Goal: Transaction & Acquisition: Book appointment/travel/reservation

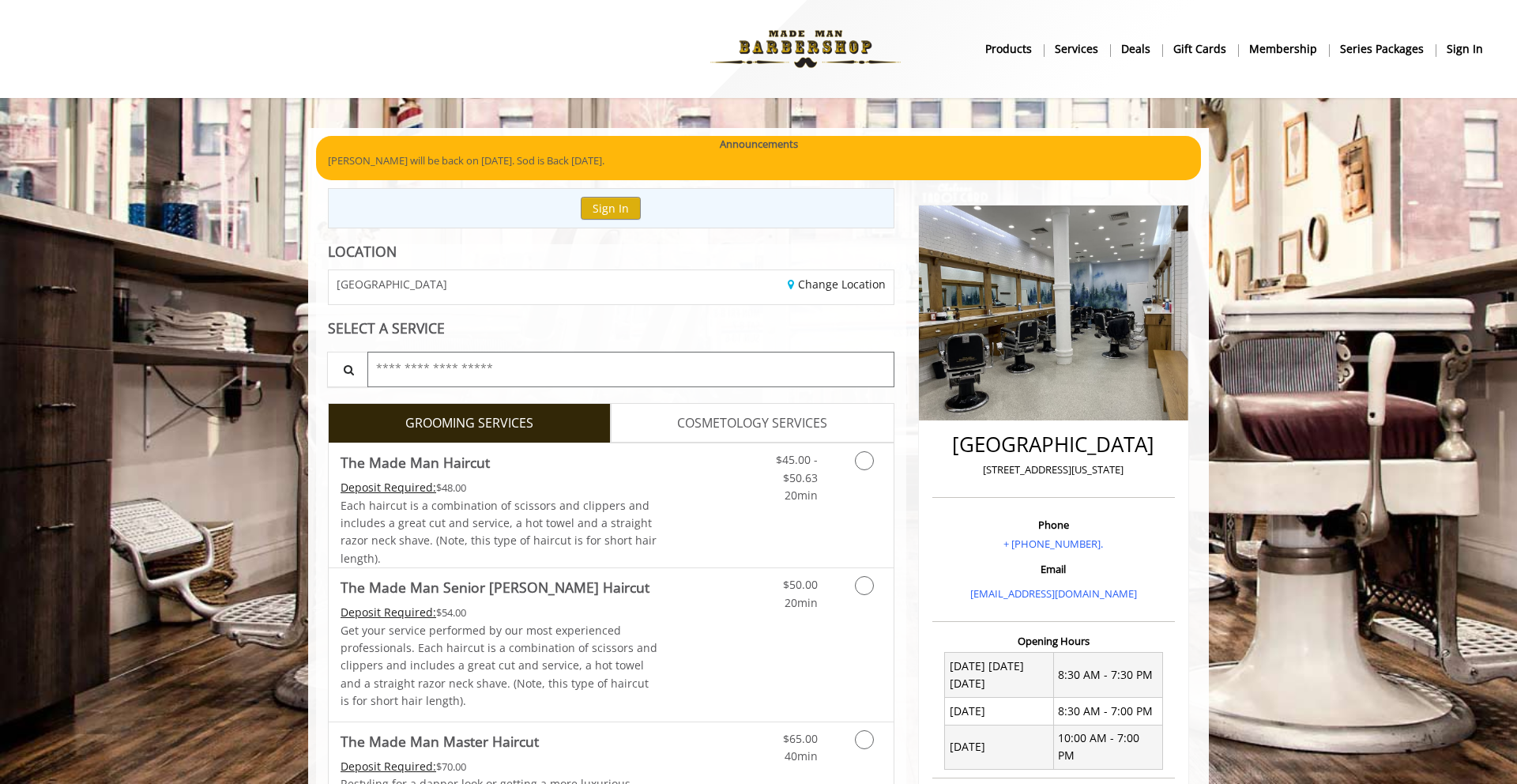
click at [484, 358] on input "text" at bounding box center [630, 369] width 527 height 36
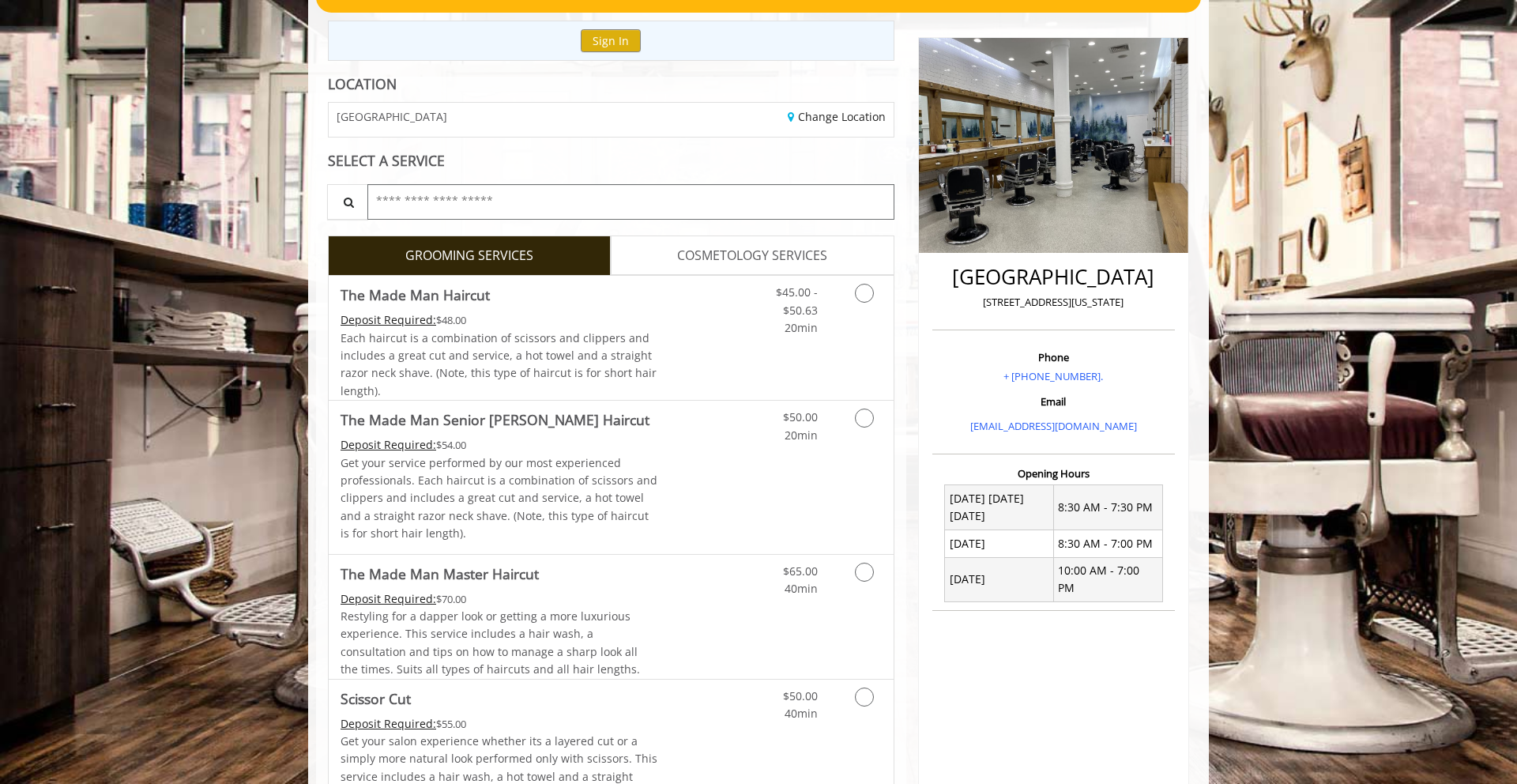
scroll to position [228, 0]
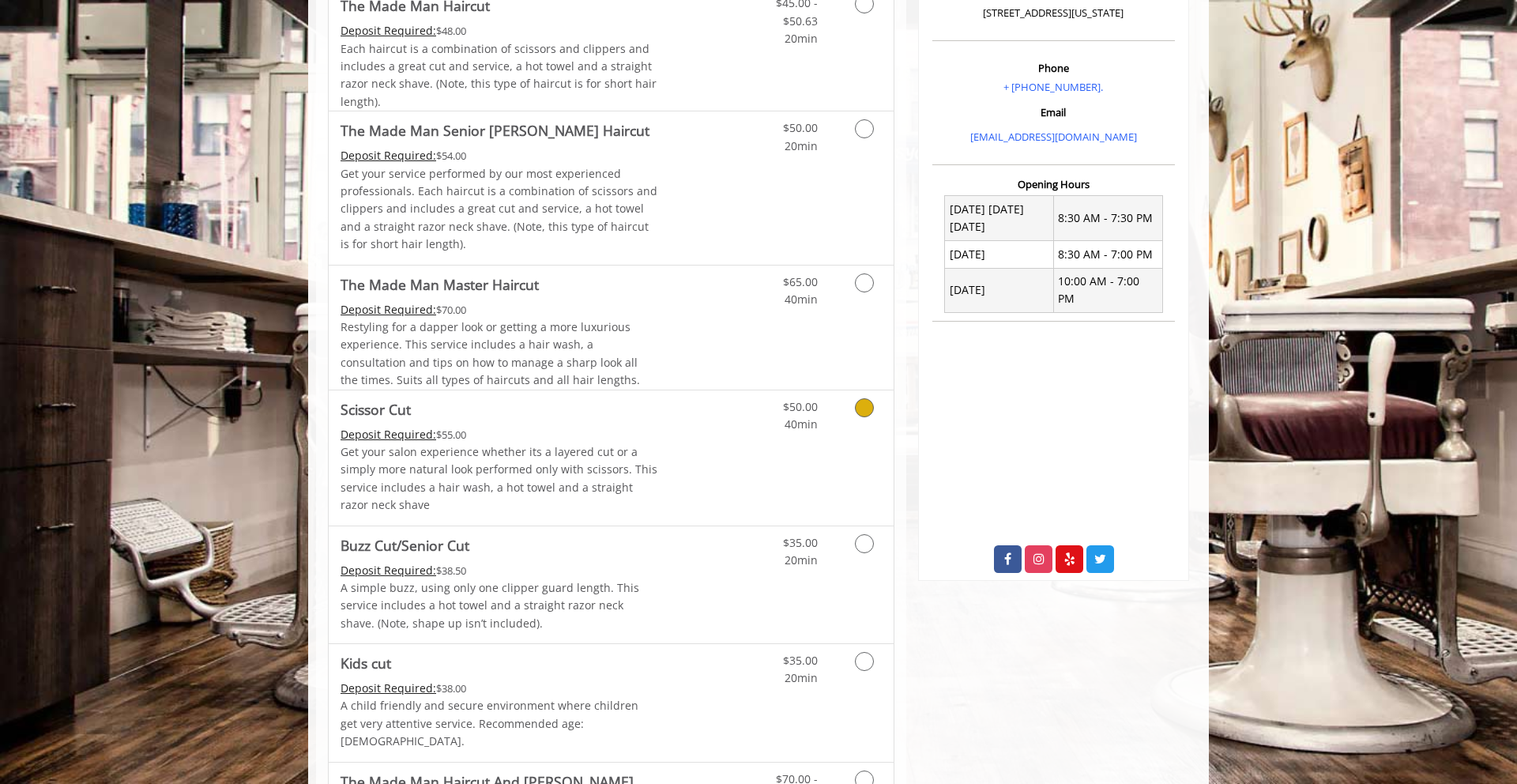
click at [520, 433] on div "Deposit Required: $55.00" at bounding box center [499, 434] width 317 height 17
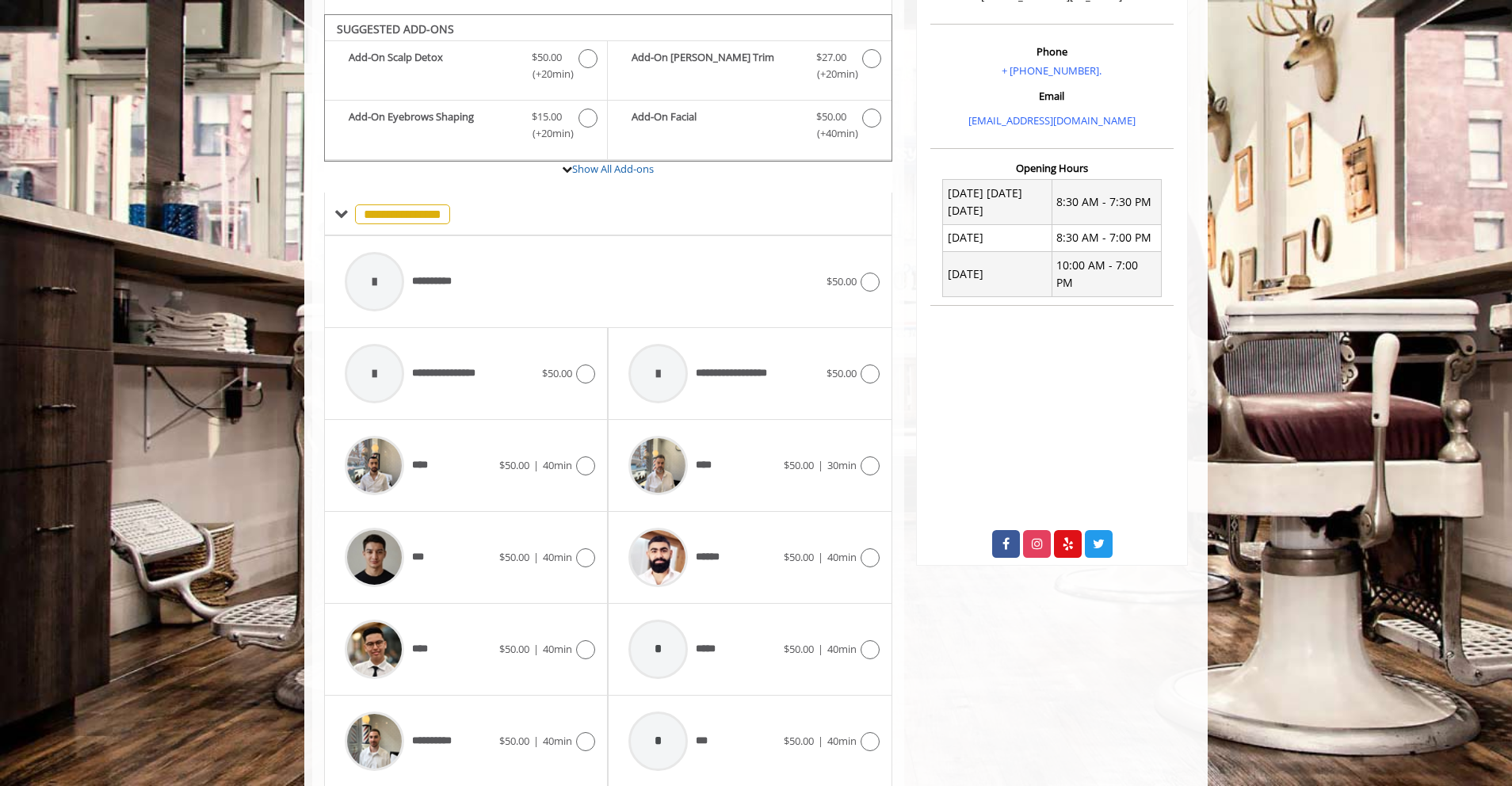
scroll to position [489, 0]
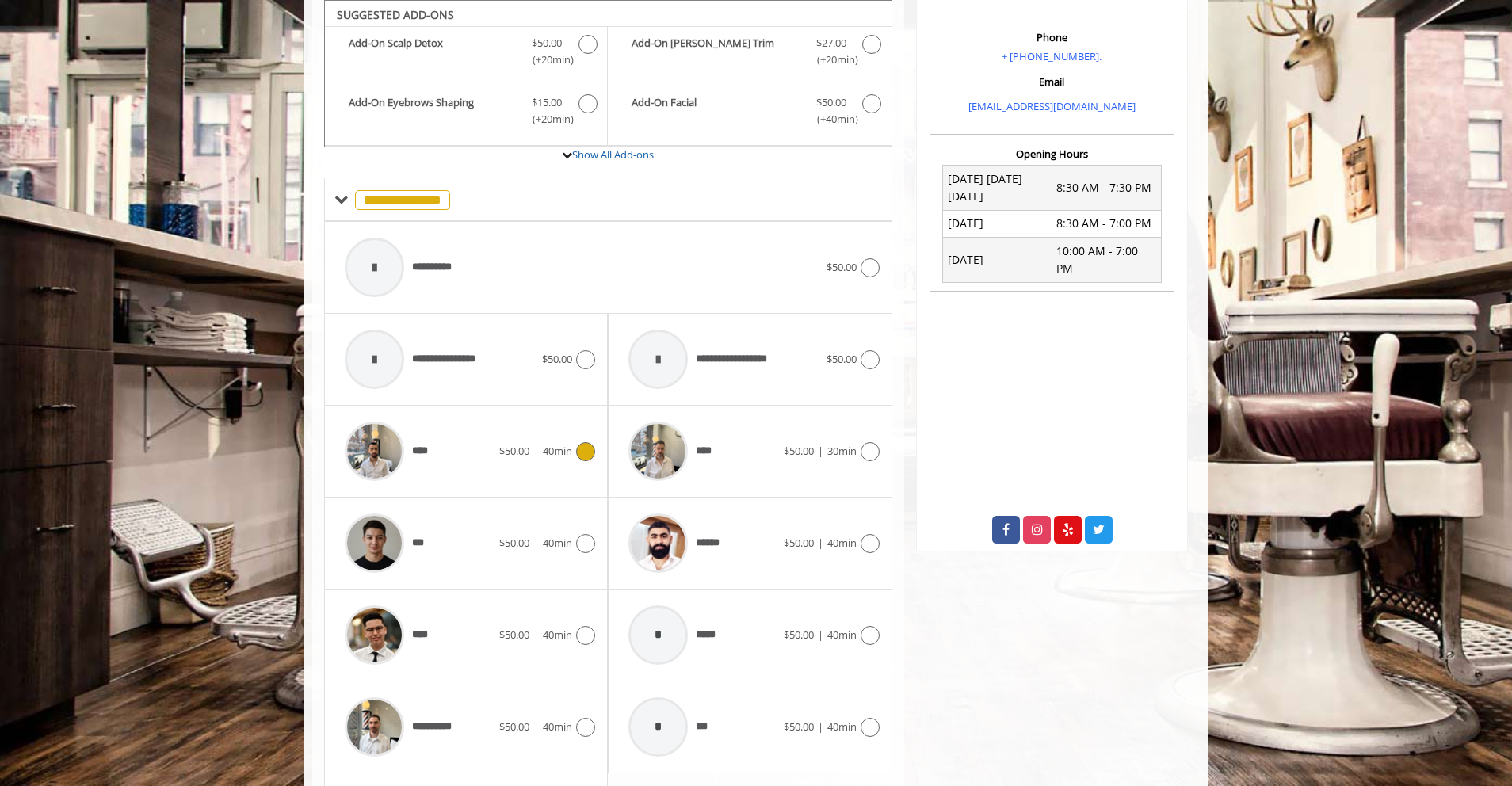
click at [570, 450] on span "40min" at bounding box center [557, 450] width 29 height 14
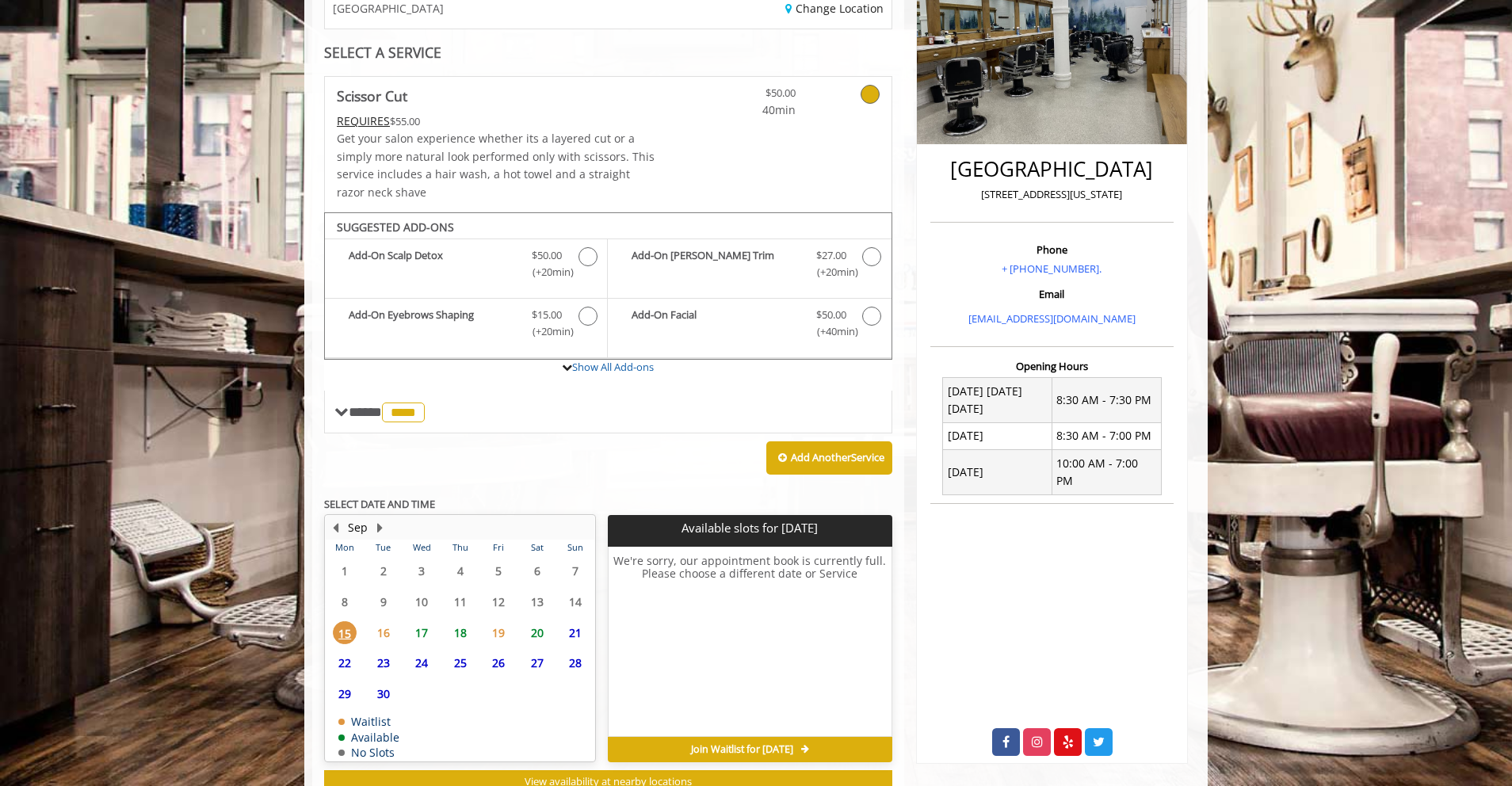
scroll to position [331, 0]
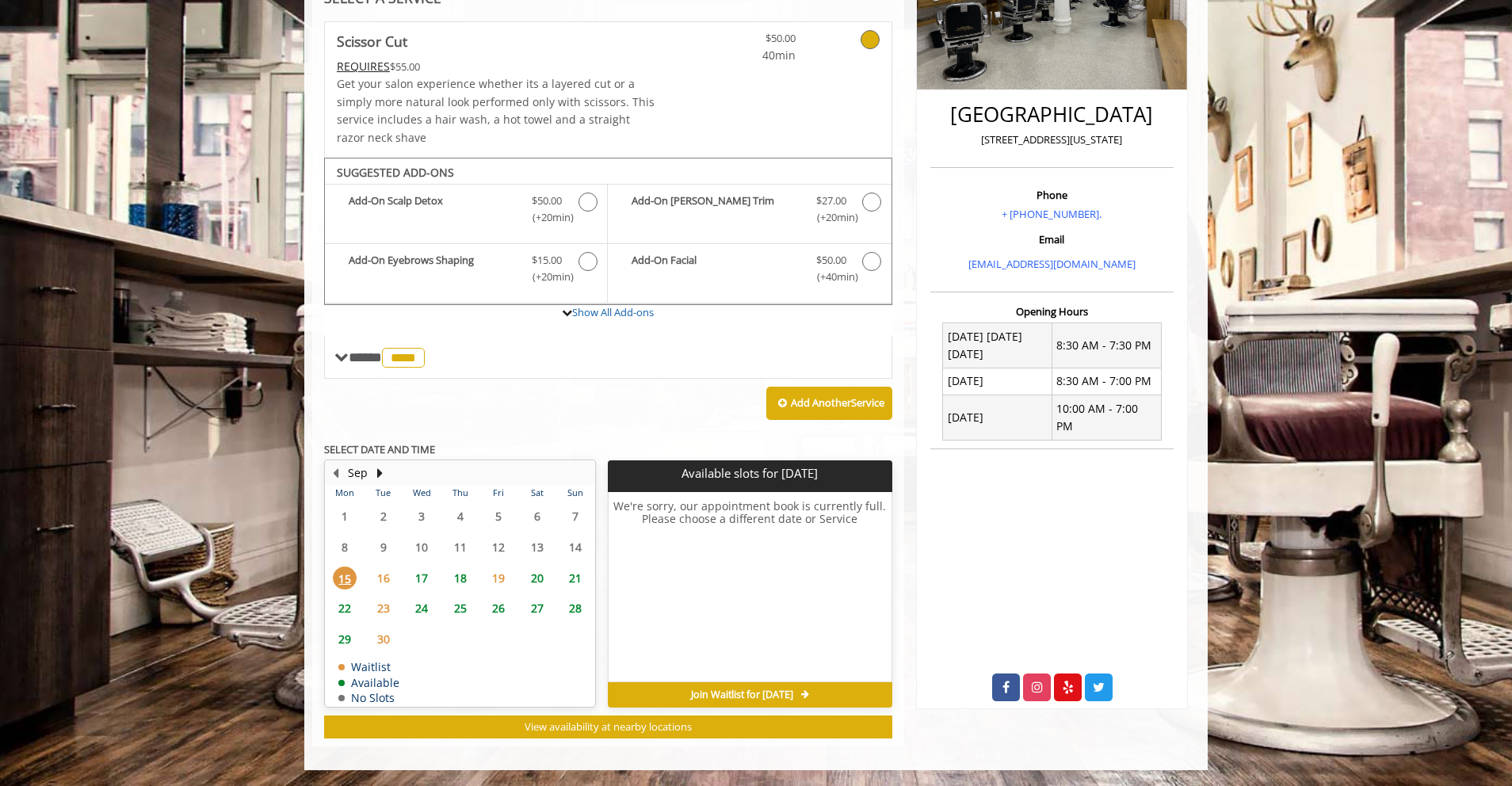
click at [382, 574] on span "16" at bounding box center [383, 577] width 24 height 23
click at [419, 569] on span "17" at bounding box center [421, 577] width 24 height 23
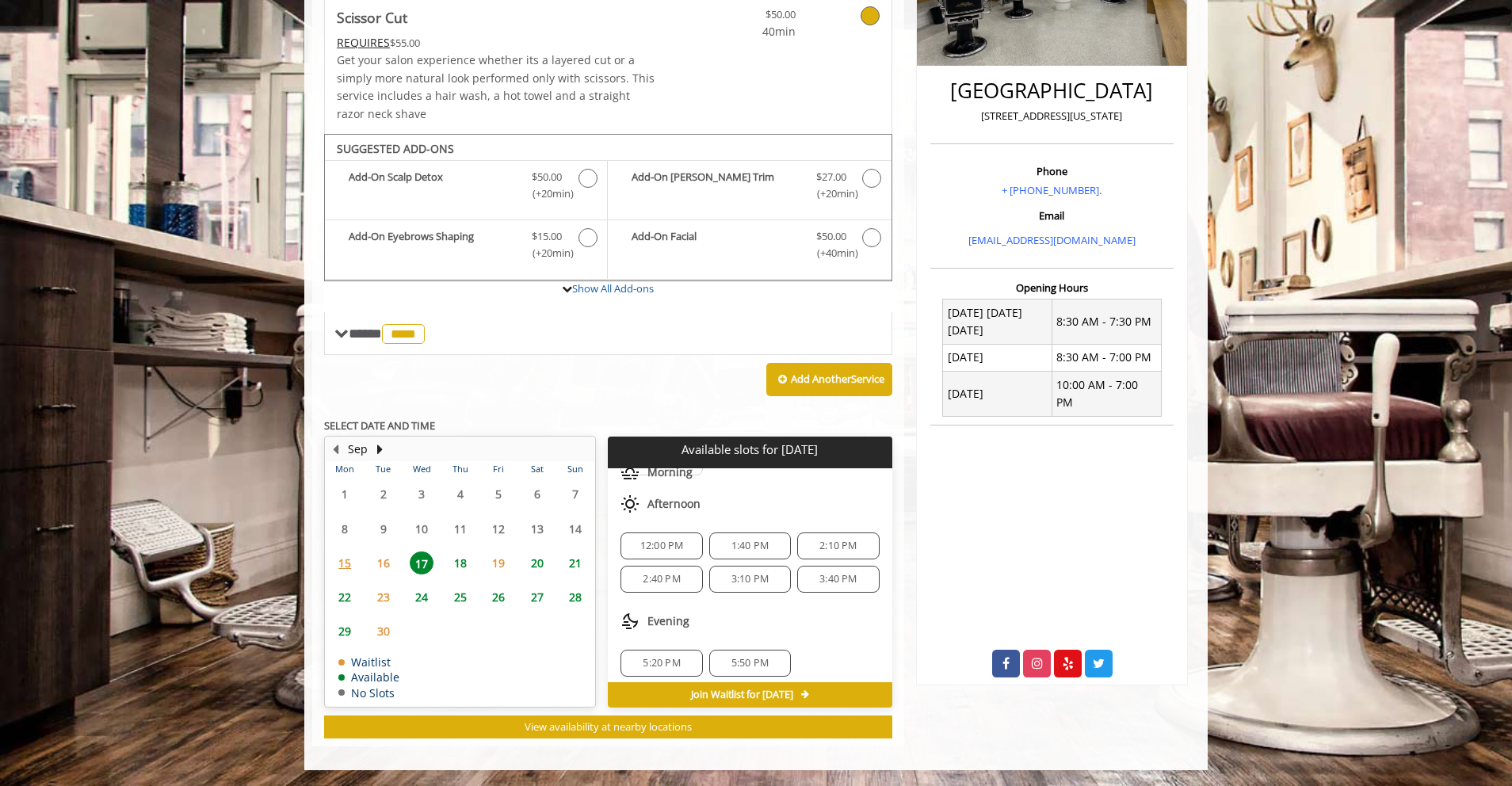
scroll to position [104, 0]
click at [464, 563] on span "18" at bounding box center [460, 563] width 24 height 23
click at [424, 565] on span "17" at bounding box center [421, 563] width 24 height 23
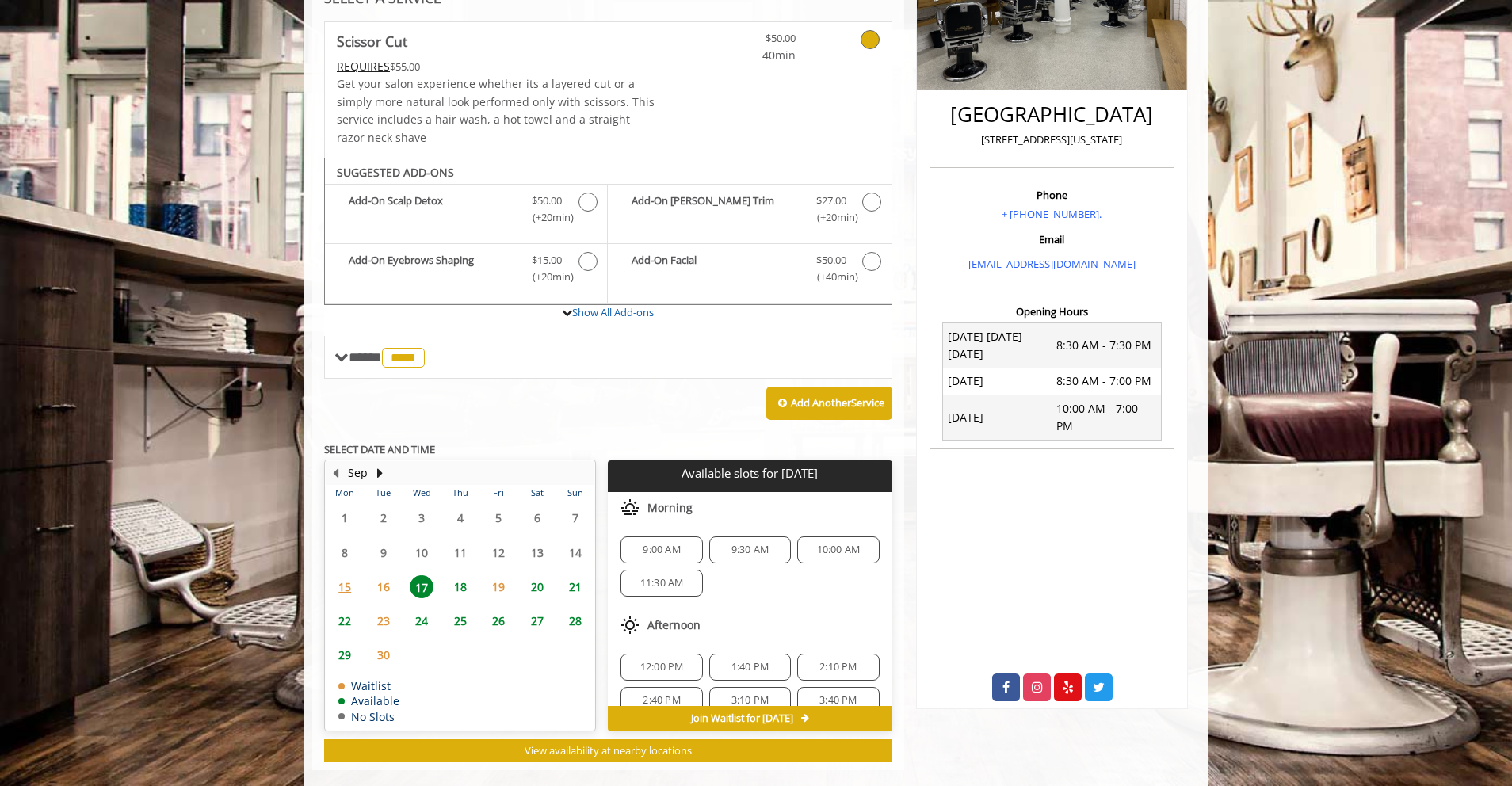
scroll to position [355, 0]
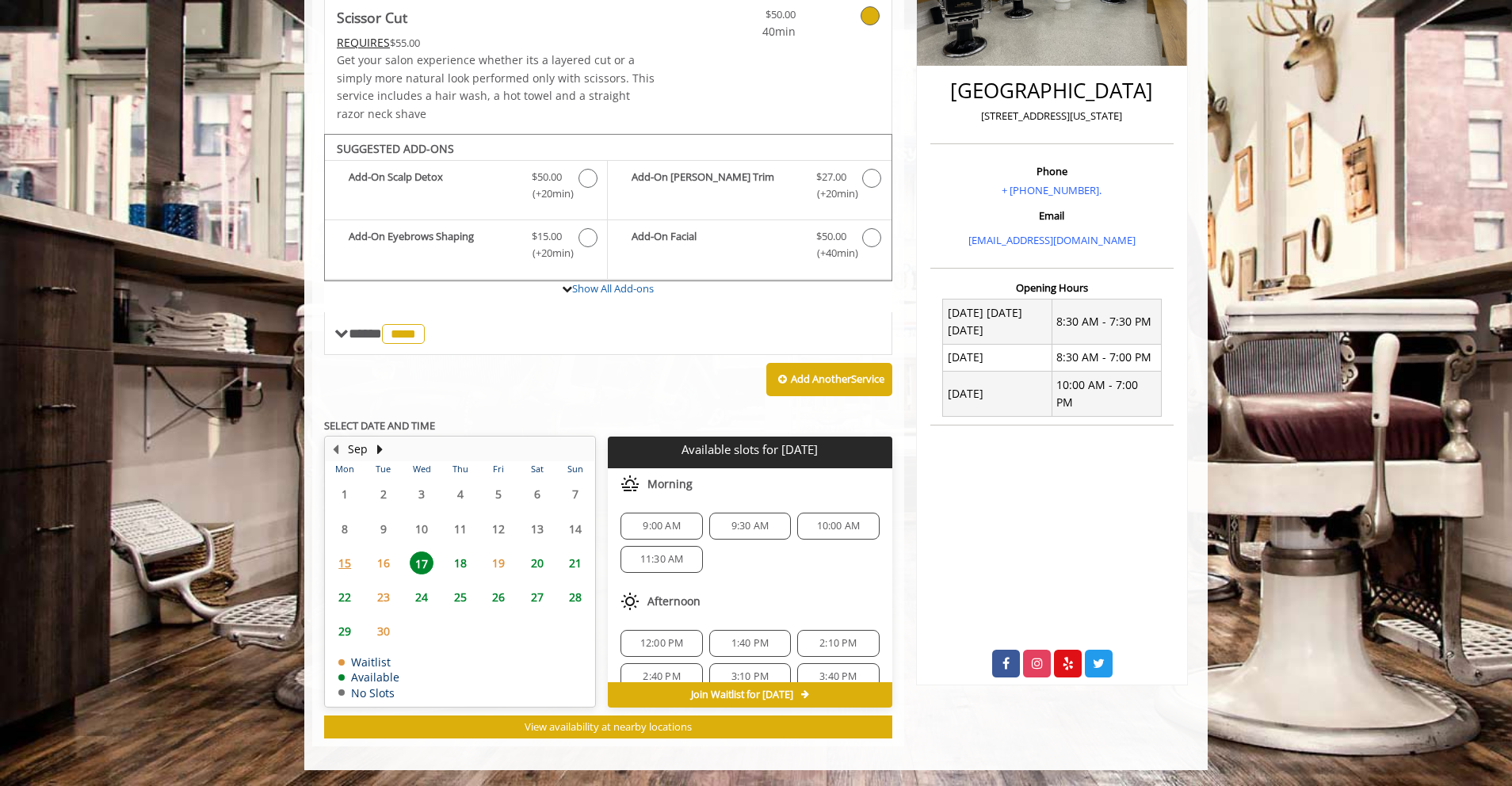
click at [390, 565] on span "16" at bounding box center [383, 563] width 24 height 23
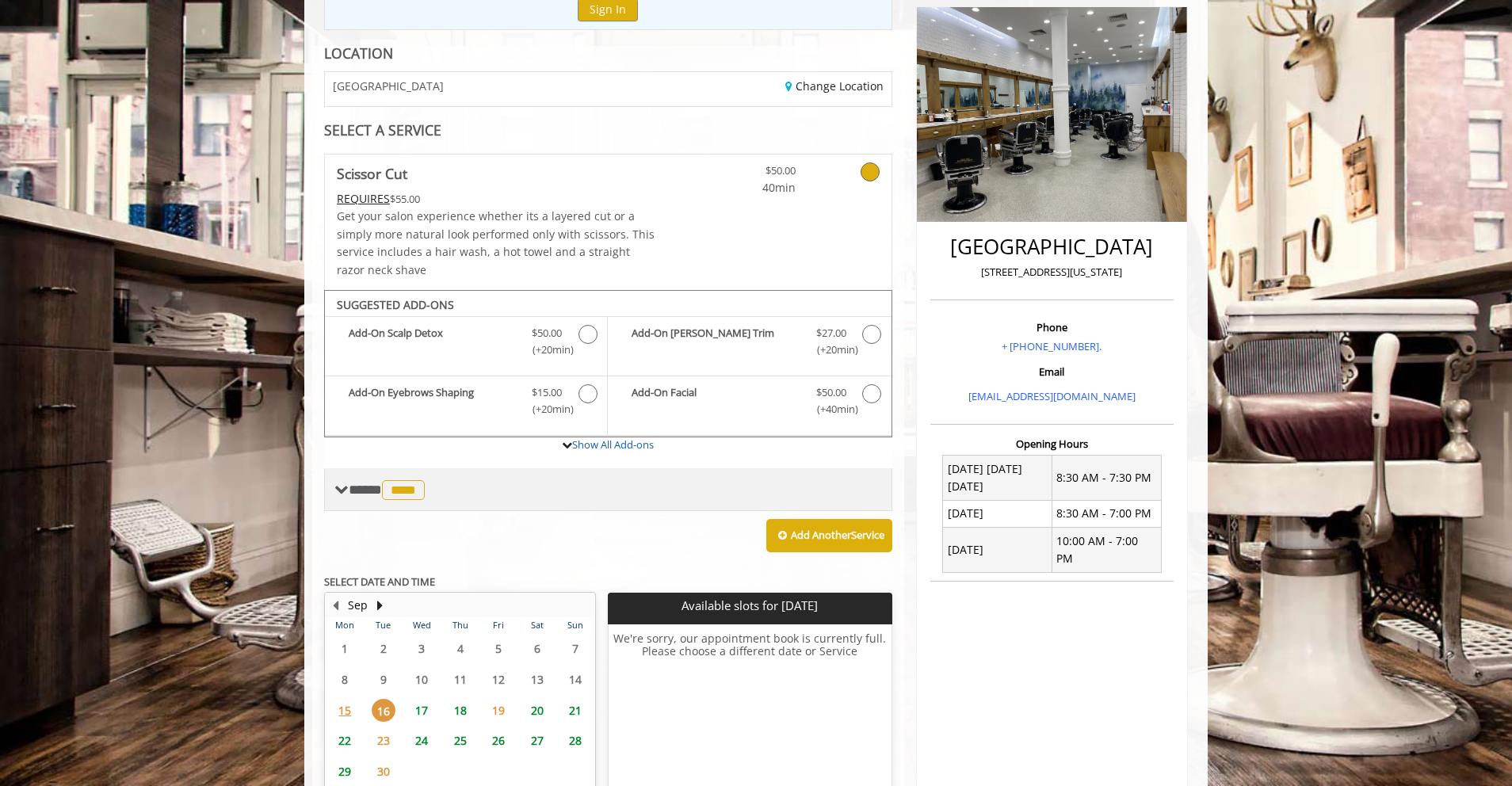
scroll to position [197, 0]
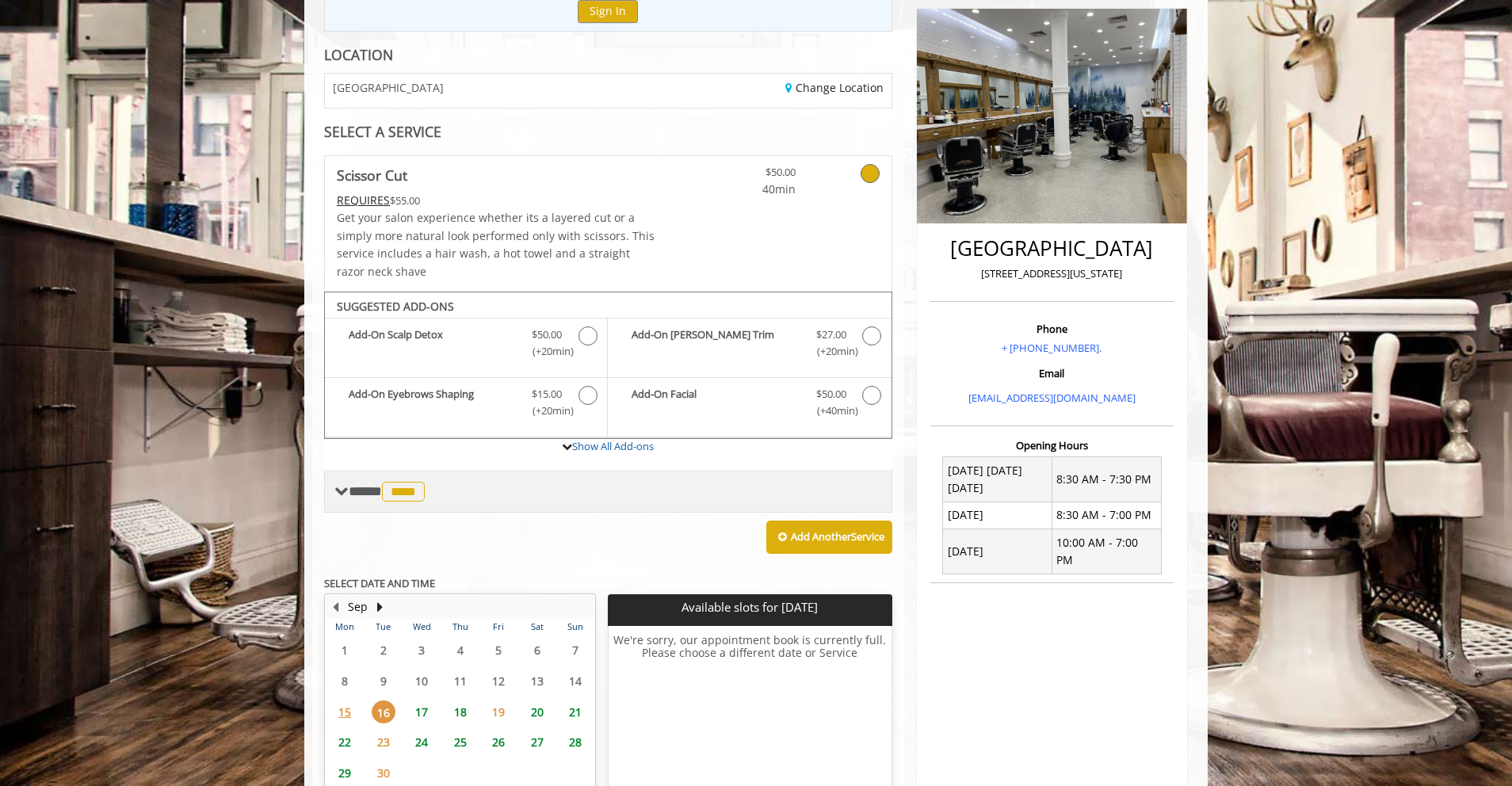
click at [351, 490] on span "**** **** ********" at bounding box center [388, 491] width 80 height 14
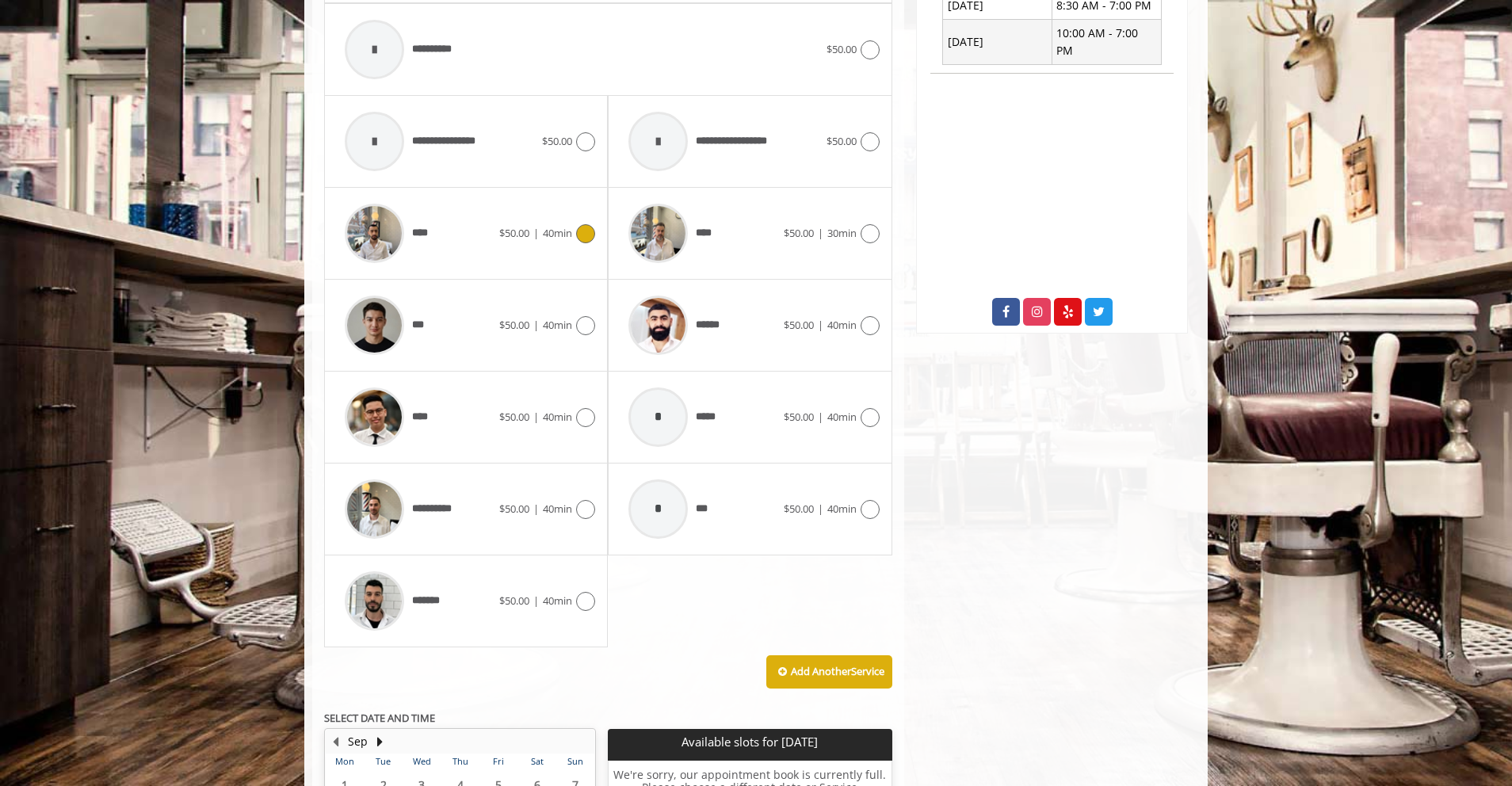
scroll to position [688, 0]
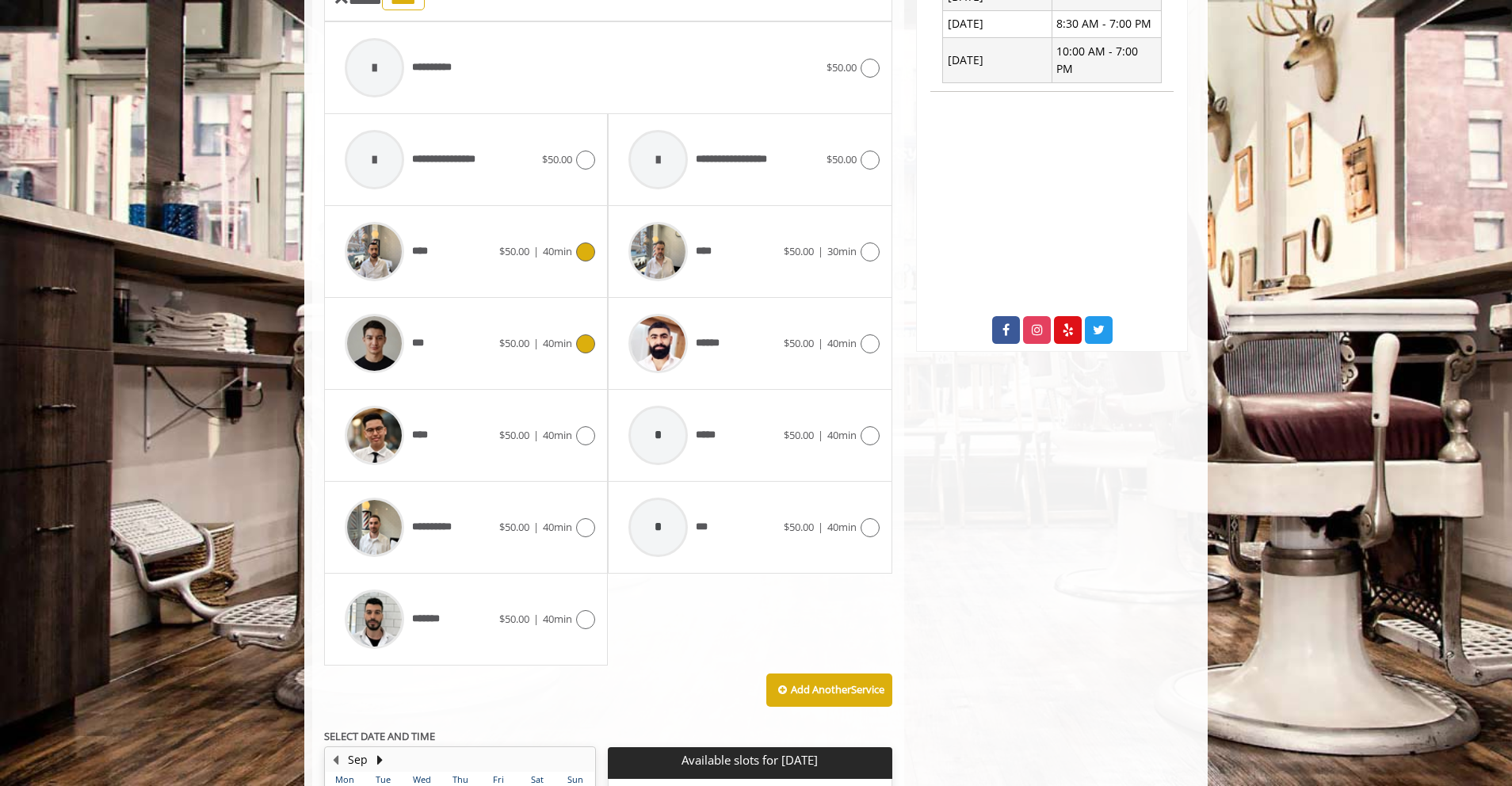
click at [505, 362] on div "*** $50.00 | 40min" at bounding box center [465, 343] width 259 height 75
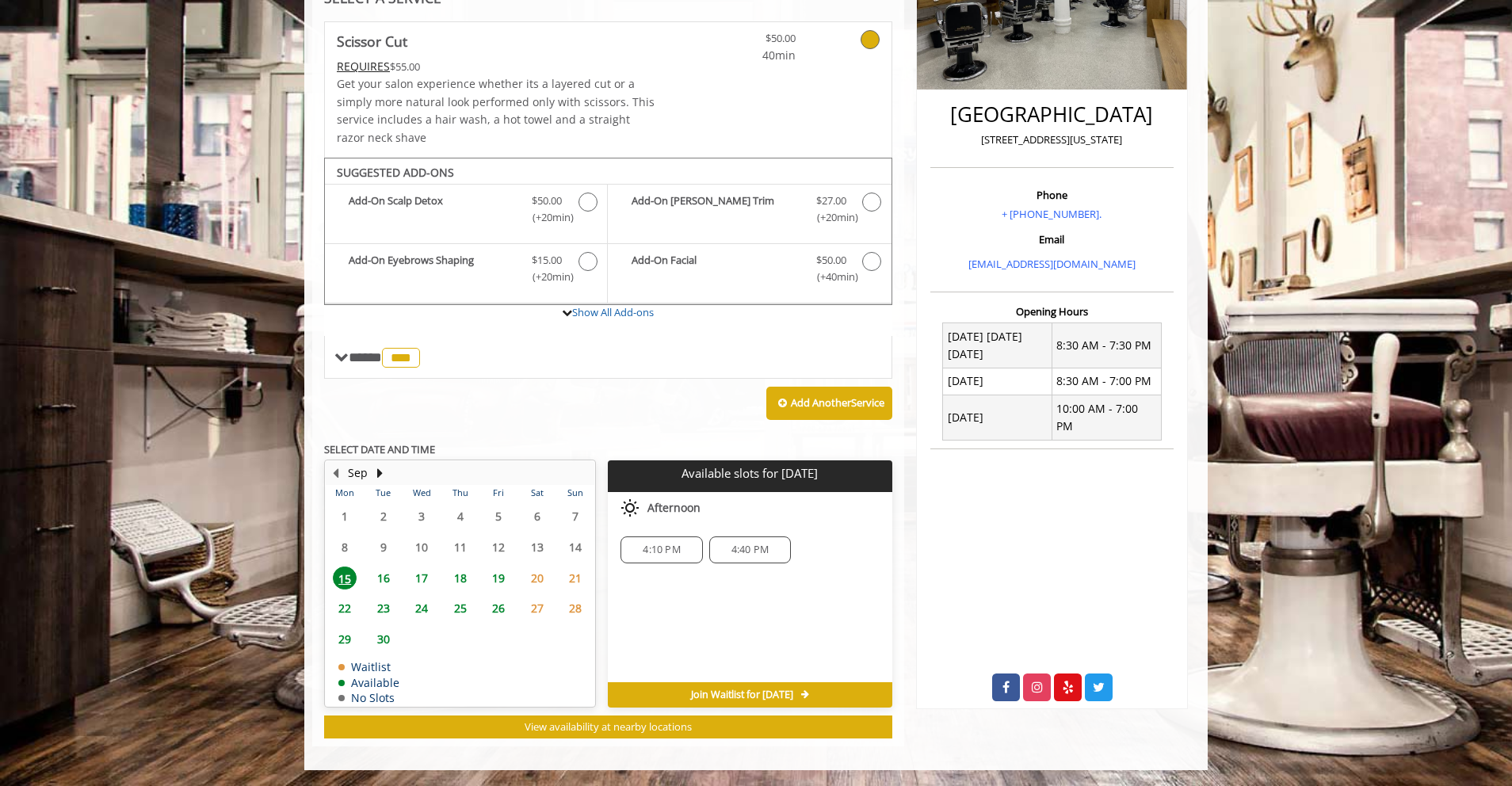
scroll to position [0, 0]
